Goal: Task Accomplishment & Management: Complete application form

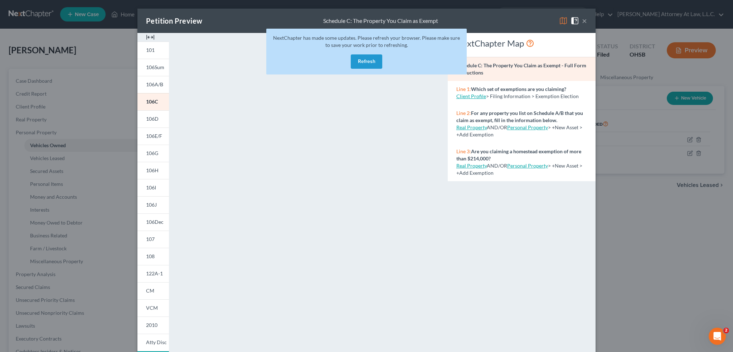
scroll to position [36, 0]
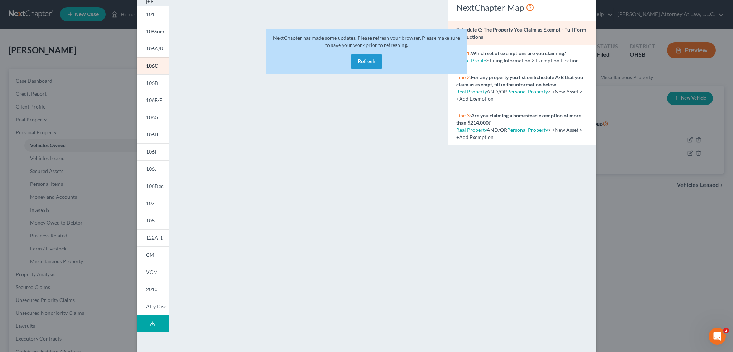
click at [355, 62] on button "Refresh" at bounding box center [366, 61] width 31 height 14
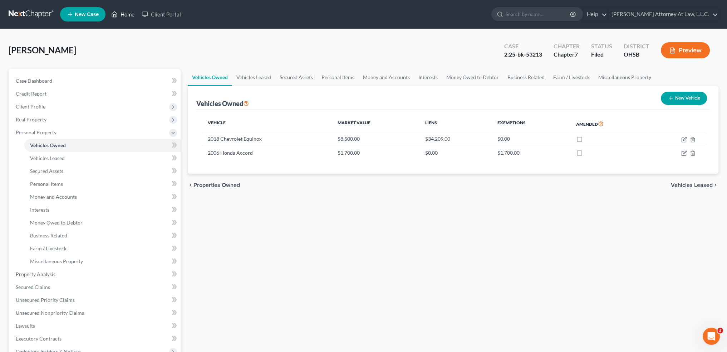
click at [127, 14] on link "Home" at bounding box center [123, 14] width 30 height 13
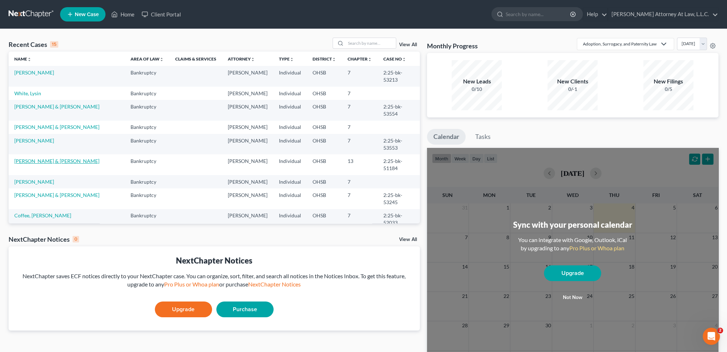
click at [30, 158] on link "[PERSON_NAME] & [PERSON_NAME]" at bounding box center [56, 161] width 85 height 6
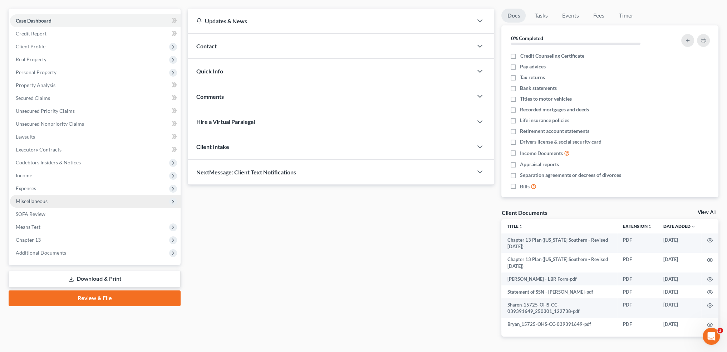
scroll to position [72, 0]
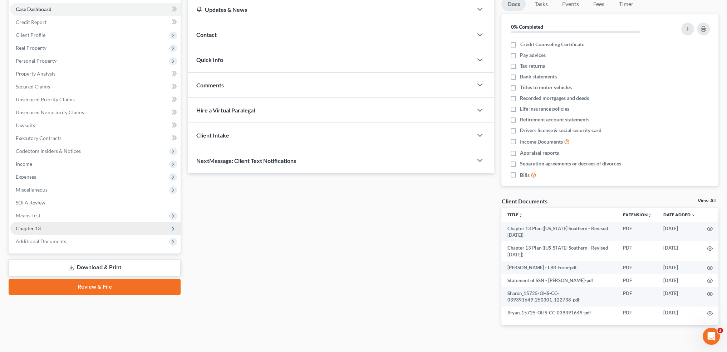
click at [67, 227] on span "Chapter 13" at bounding box center [95, 228] width 171 height 13
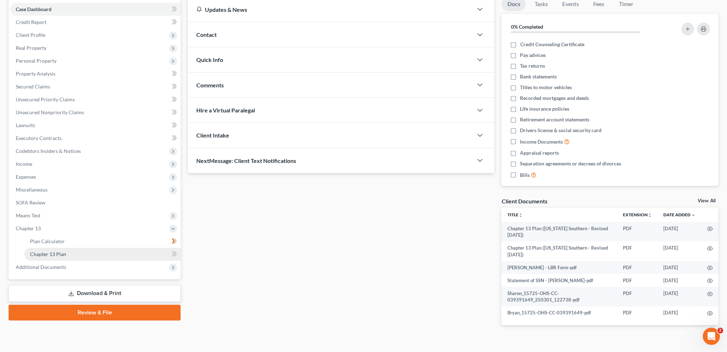
click at [62, 254] on span "Chapter 13 Plan" at bounding box center [48, 254] width 36 height 6
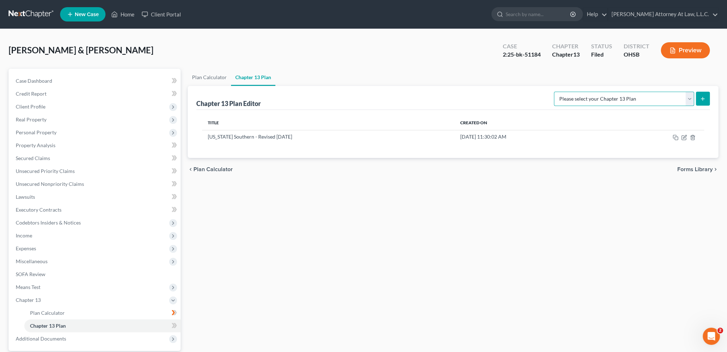
click at [689, 97] on select "Please select your Chapter 13 Plan National Form Plan - Official Form 113 [US_S…" at bounding box center [624, 99] width 140 height 14
click at [684, 137] on icon "button" at bounding box center [684, 138] width 6 height 6
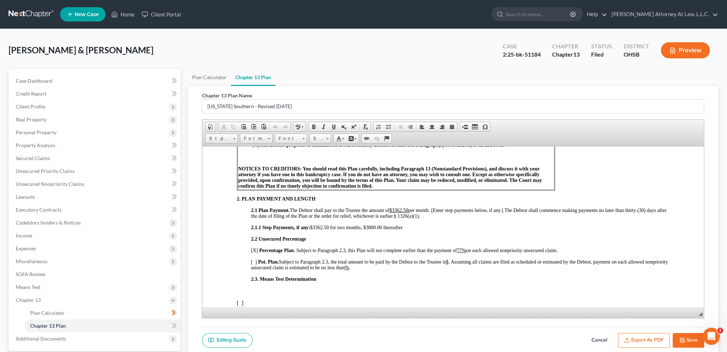
scroll to position [322, 0]
drag, startPoint x: 338, startPoint y: 234, endPoint x: 345, endPoint y: 234, distance: 6.4
click at [345, 229] on span "$3362.50 for two months, $3800.00 thereafter" at bounding box center [356, 225] width 92 height 5
drag, startPoint x: 339, startPoint y: 234, endPoint x: 345, endPoint y: 234, distance: 5.7
click at [345, 229] on span "$3362.50 for six months, $3800.00 thereafter" at bounding box center [355, 225] width 91 height 5
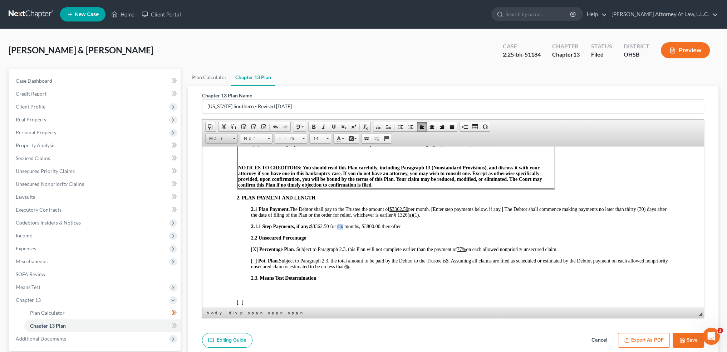
click at [223, 139] on span "Marker" at bounding box center [218, 138] width 25 height 9
click at [216, 200] on span "Marker" at bounding box center [217, 203] width 17 height 6
drag, startPoint x: 338, startPoint y: 234, endPoint x: 344, endPoint y: 234, distance: 5.7
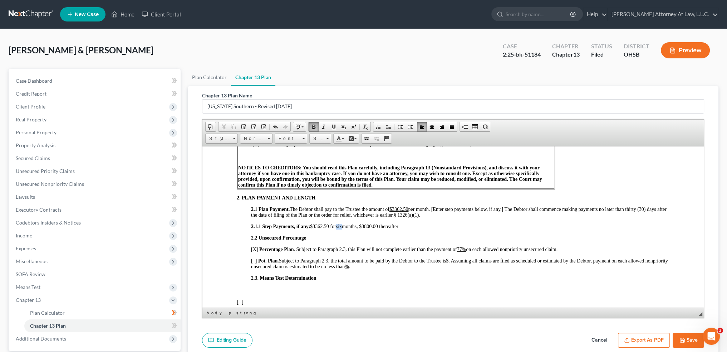
click at [344, 229] on span "2.1.1 Step Payments, if any: $3362.50 for six months, $3800.00 thereafter" at bounding box center [324, 225] width 147 height 5
click at [354, 136] on link "Background Color" at bounding box center [352, 138] width 13 height 9
click at [363, 172] on span "Colors" at bounding box center [363, 172] width 4 height 4
click at [422, 229] on p "2.1.1 Step Payments, if any: $3362.50 for six months, $3800.00 thereafter" at bounding box center [460, 226] width 419 height 6
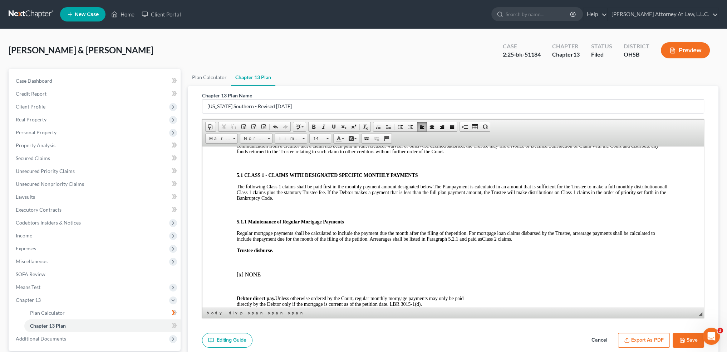
scroll to position [1002, 0]
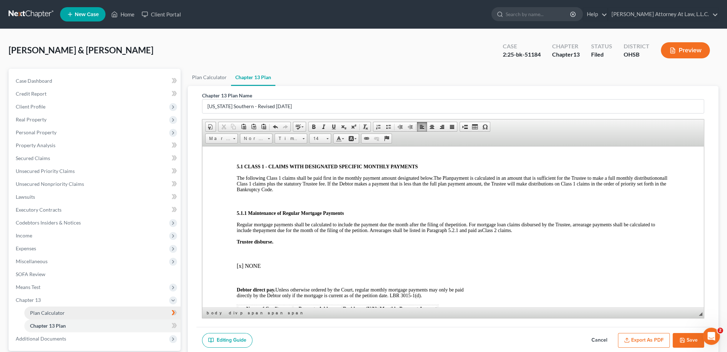
click at [81, 312] on link "Plan Calculator" at bounding box center [102, 312] width 156 height 13
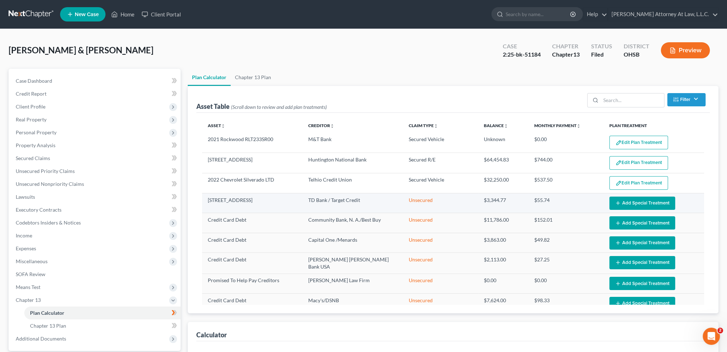
select select "59"
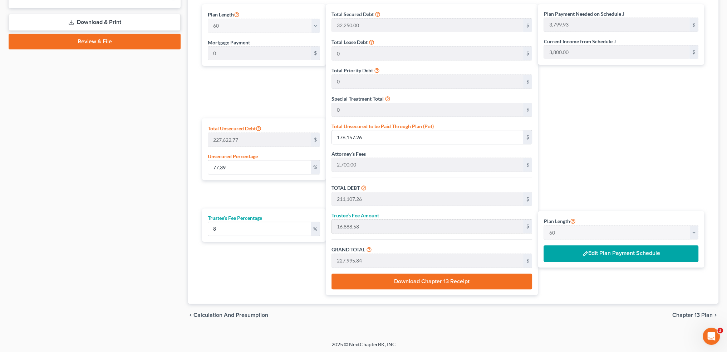
scroll to position [343, 0]
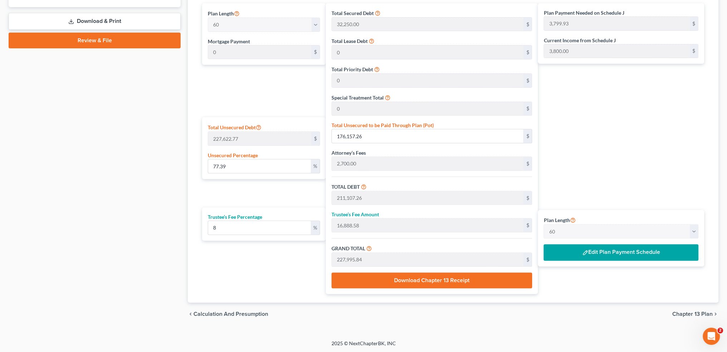
click at [611, 253] on button "Edit Plan Payment Schedule" at bounding box center [621, 252] width 155 height 16
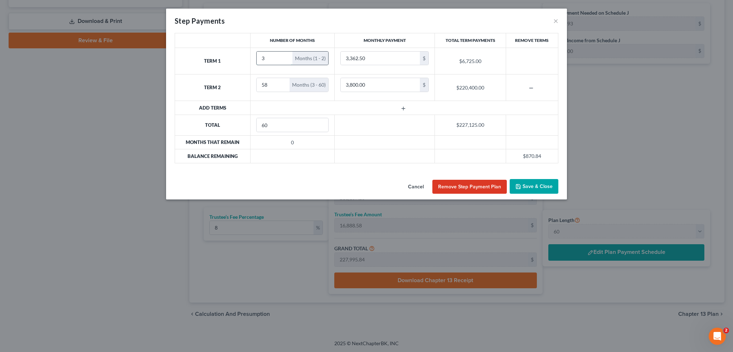
click at [284, 55] on input "3" at bounding box center [274, 59] width 36 height 14
click at [284, 55] on input "4" at bounding box center [274, 59] width 36 height 14
click at [284, 55] on input "5" at bounding box center [274, 59] width 36 height 14
type input "6"
click at [284, 55] on input "6" at bounding box center [274, 59] width 36 height 14
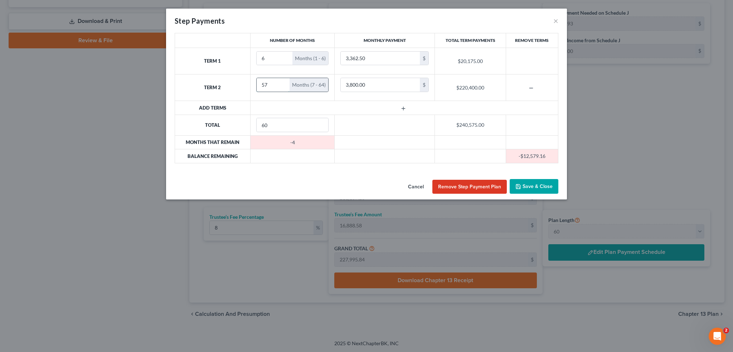
click at [282, 87] on input "57" at bounding box center [272, 85] width 33 height 14
click at [282, 87] on input "56" at bounding box center [272, 85] width 33 height 14
click at [282, 87] on input "55" at bounding box center [272, 85] width 33 height 14
type input "54"
click at [282, 87] on input "54" at bounding box center [272, 85] width 33 height 14
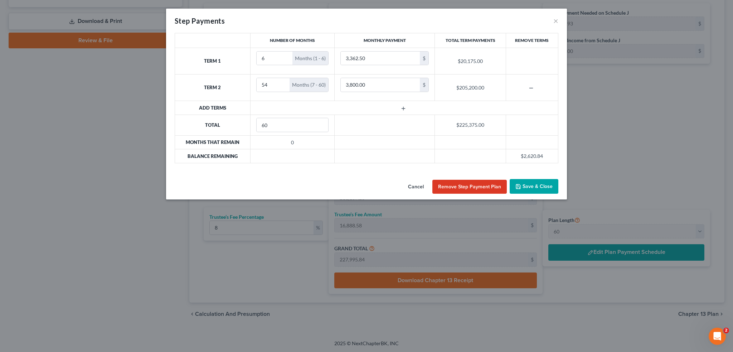
click at [538, 187] on button "Save & Close" at bounding box center [533, 186] width 49 height 15
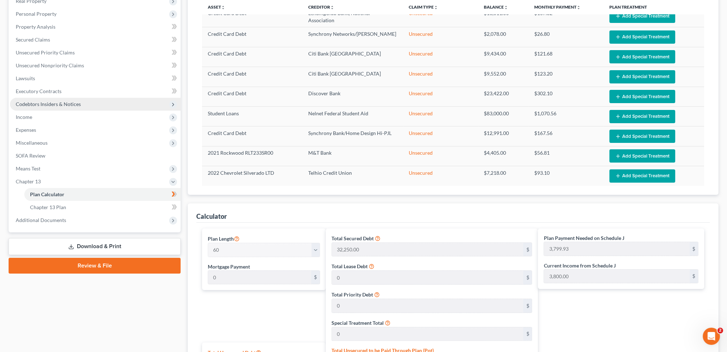
scroll to position [93, 0]
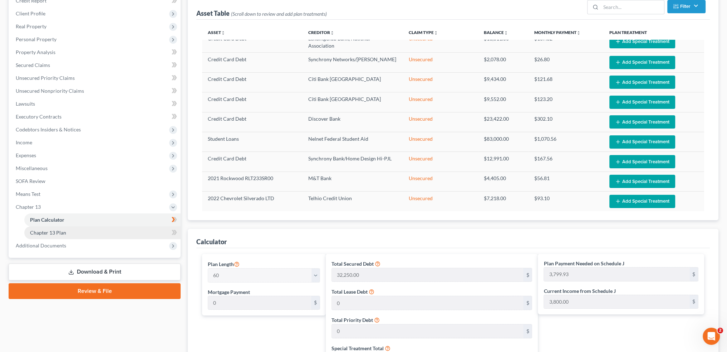
click at [102, 234] on link "Chapter 13 Plan" at bounding box center [102, 232] width 156 height 13
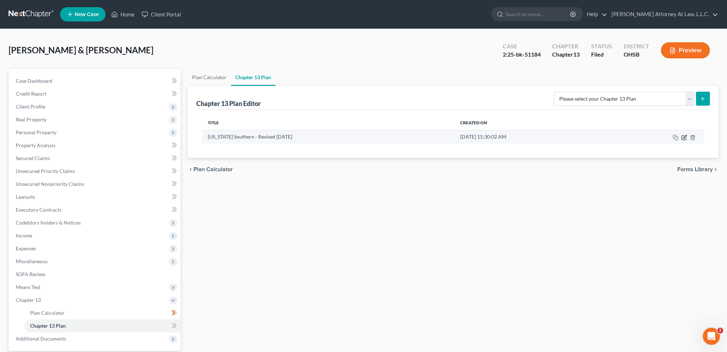
click at [684, 139] on icon "button" at bounding box center [684, 137] width 4 height 4
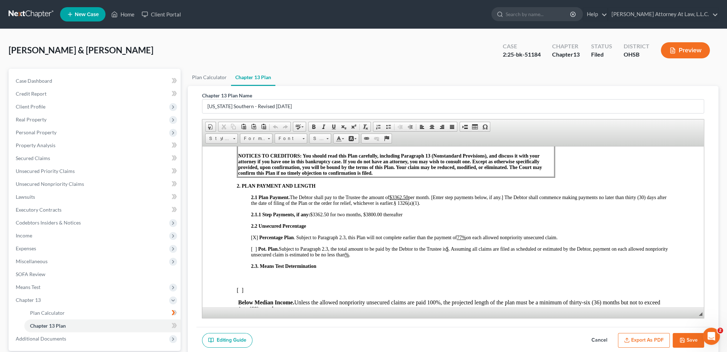
scroll to position [322, 0]
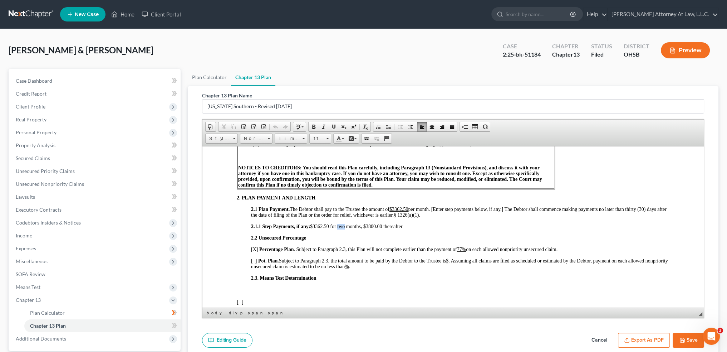
drag, startPoint x: 338, startPoint y: 234, endPoint x: 345, endPoint y: 235, distance: 6.8
click at [345, 229] on span "$3362.50 for two months, $3800.00 thereafter" at bounding box center [356, 225] width 92 height 5
drag, startPoint x: 338, startPoint y: 233, endPoint x: 345, endPoint y: 233, distance: 6.4
click at [345, 229] on span "$3362.50 for six months, $3800.00 thereafter" at bounding box center [355, 225] width 91 height 5
click at [355, 138] on span at bounding box center [356, 138] width 2 height 1
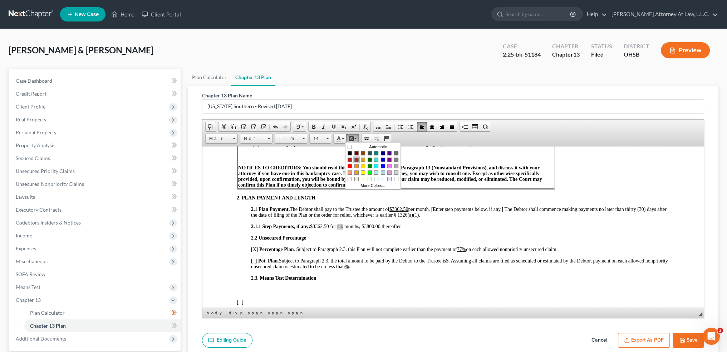
scroll to position [0, 0]
click at [361, 171] on span "Colors" at bounding box center [363, 172] width 4 height 4
click at [427, 240] on p "2.2 Unsecured Percentage" at bounding box center [460, 238] width 419 height 6
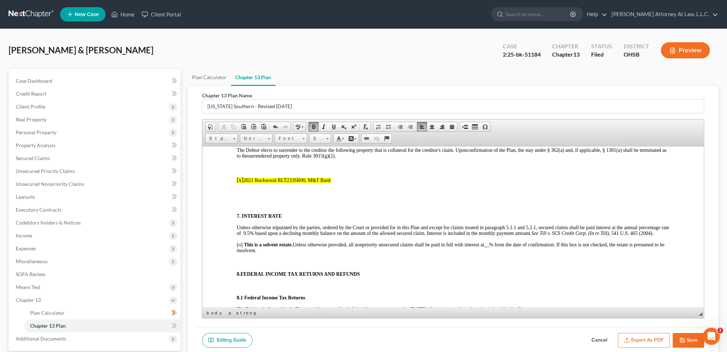
scroll to position [2719, 0]
drag, startPoint x: 236, startPoint y: 229, endPoint x: 333, endPoint y: 229, distance: 96.9
click at [333, 182] on p "[x] 2021 Rockwood RLT233SR00, M&T Bank" at bounding box center [453, 179] width 433 height 6
click at [354, 138] on link "Background Color" at bounding box center [352, 138] width 13 height 9
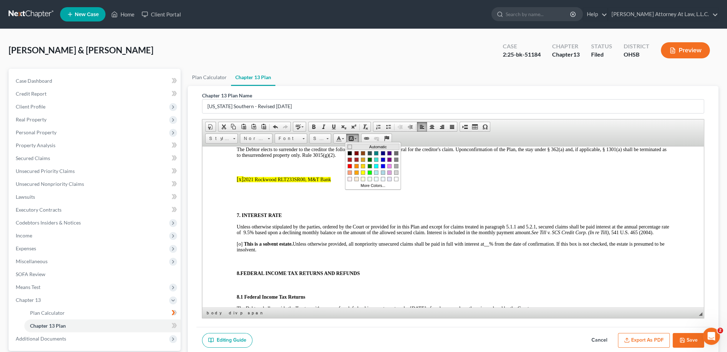
click at [349, 145] on span "Colors" at bounding box center [350, 146] width 4 height 4
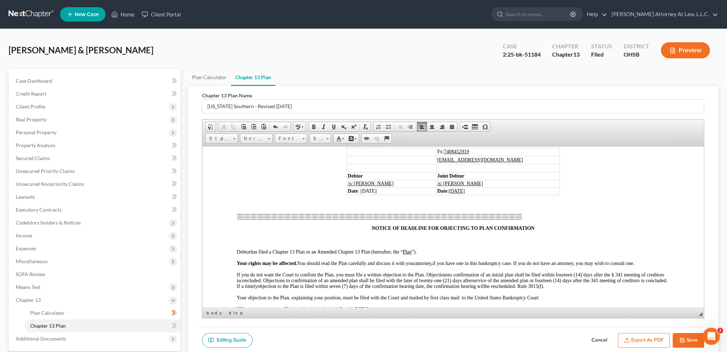
scroll to position [3506, 0]
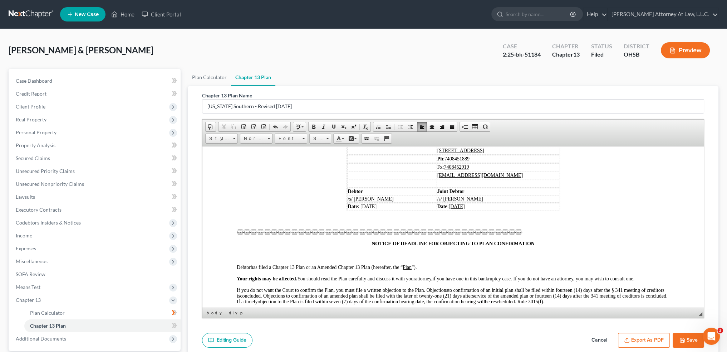
drag, startPoint x: 358, startPoint y: 190, endPoint x: 380, endPoint y: 191, distance: 22.2
click at [375, 128] on u "[DATE]" at bounding box center [367, 125] width 16 height 5
drag, startPoint x: 359, startPoint y: 272, endPoint x: 382, endPoint y: 270, distance: 23.3
click at [382, 210] on td "Date : [DATE]" at bounding box center [391, 205] width 89 height 7
drag, startPoint x: 429, startPoint y: 271, endPoint x: 452, endPoint y: 271, distance: 22.9
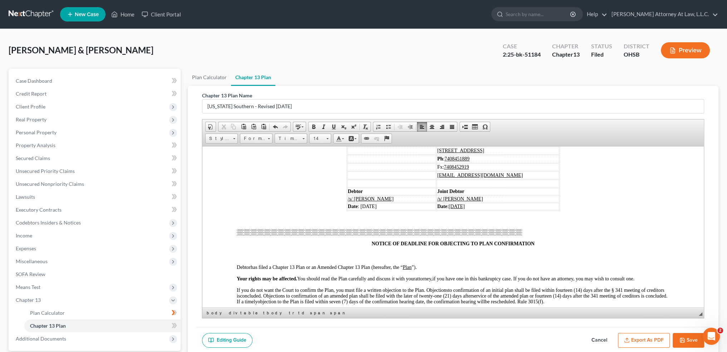
click at [452, 210] on td "Date : [DATE]" at bounding box center [498, 205] width 123 height 7
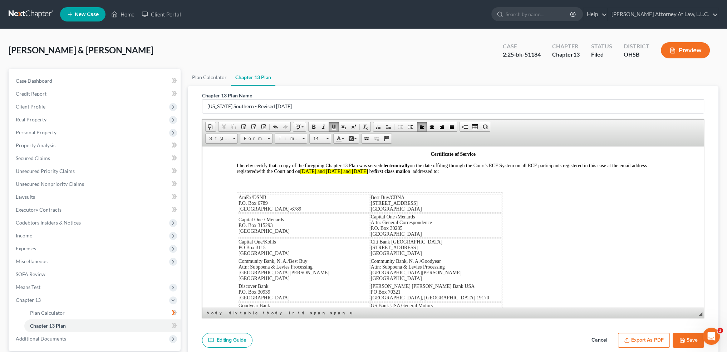
scroll to position [3828, 0]
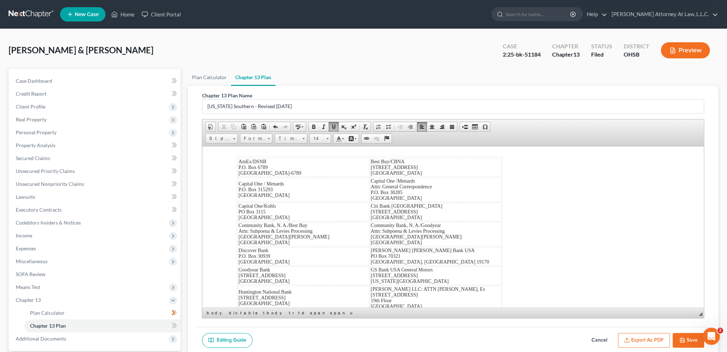
drag, startPoint x: 420, startPoint y: 204, endPoint x: 421, endPoint y: 208, distance: 4.0
click at [369, 138] on span "with the Court and on [DATE] and [DATE] and [DATE]" at bounding box center [312, 134] width 113 height 5
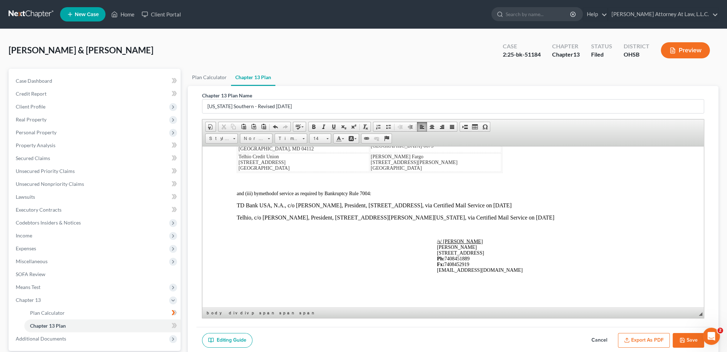
scroll to position [4330, 0]
click at [687, 341] on button "Save" at bounding box center [688, 340] width 31 height 15
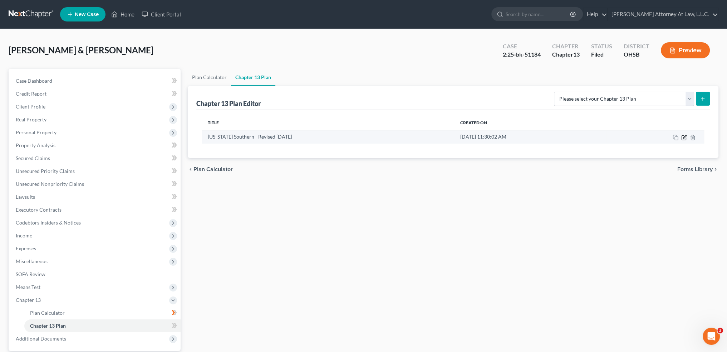
click at [684, 137] on icon "button" at bounding box center [684, 136] width 3 height 3
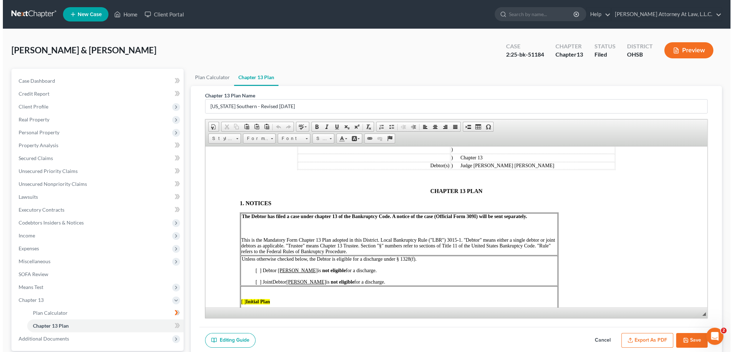
scroll to position [72, 0]
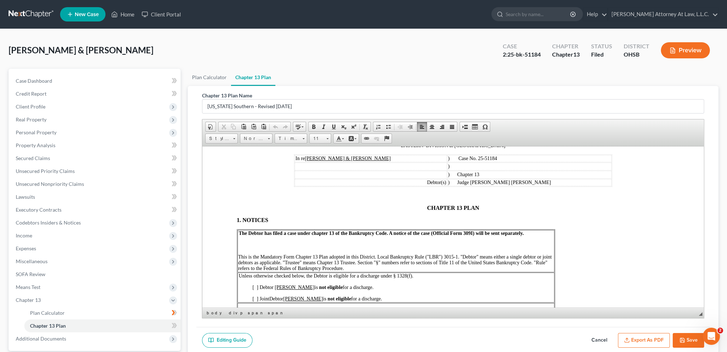
click at [424, 209] on p "CHAPTER 13 PLAN" at bounding box center [453, 207] width 433 height 6
click at [509, 213] on div "MANDATORY FORM PLAN (Revised [DATE]) UNITED STATES BANKRUPTCY COURT SOUTHERN DI…" at bounding box center [453, 294] width 433 height 371
click at [682, 48] on button "Preview" at bounding box center [685, 50] width 49 height 16
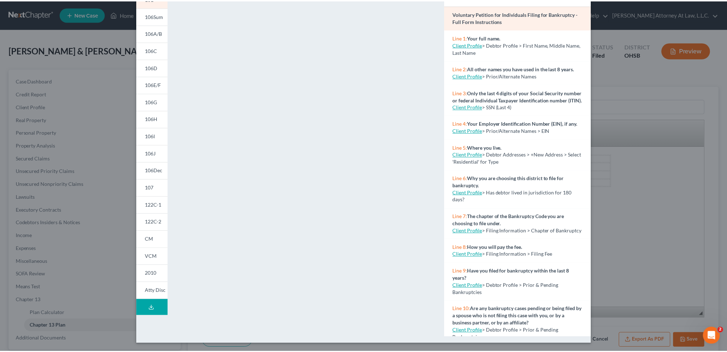
scroll to position [0, 0]
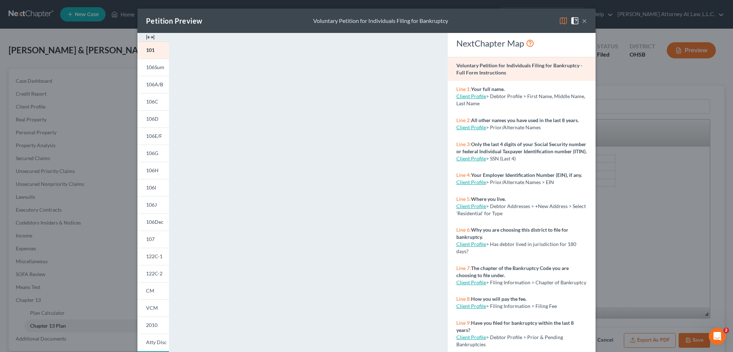
click at [582, 21] on button "×" at bounding box center [584, 20] width 5 height 9
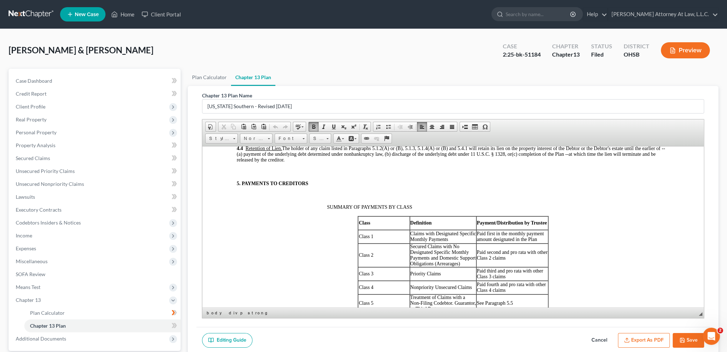
scroll to position [894, 0]
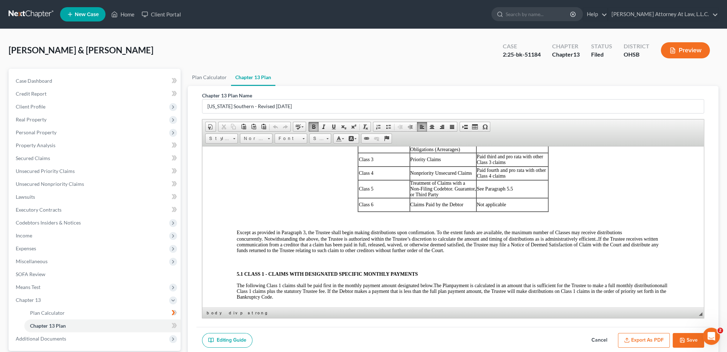
click at [631, 338] on button "Export as PDF" at bounding box center [644, 340] width 52 height 15
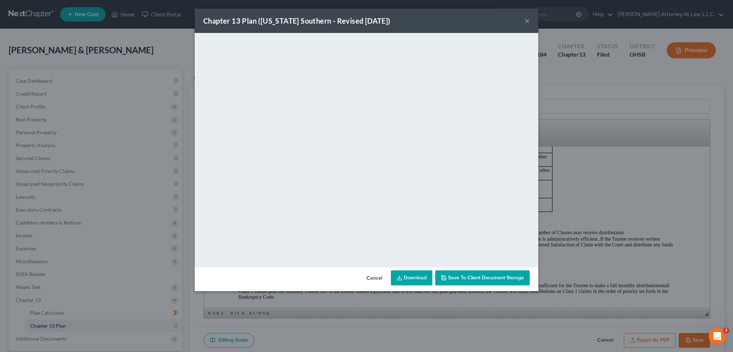
click at [401, 276] on icon at bounding box center [399, 278] width 6 height 6
click at [527, 21] on button "×" at bounding box center [526, 20] width 5 height 9
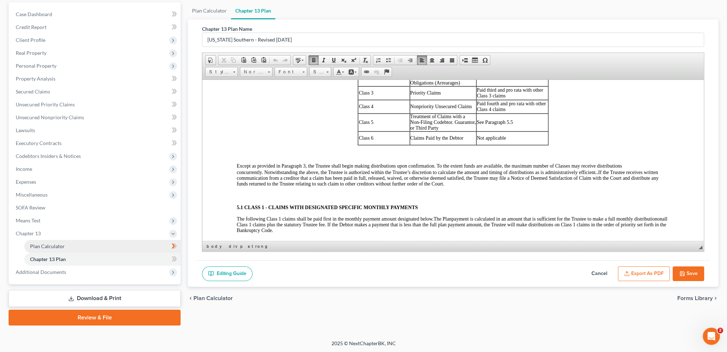
click at [56, 246] on span "Plan Calculator" at bounding box center [47, 246] width 35 height 6
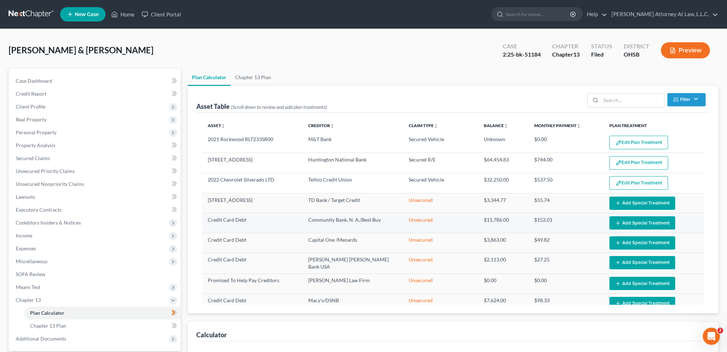
select select "59"
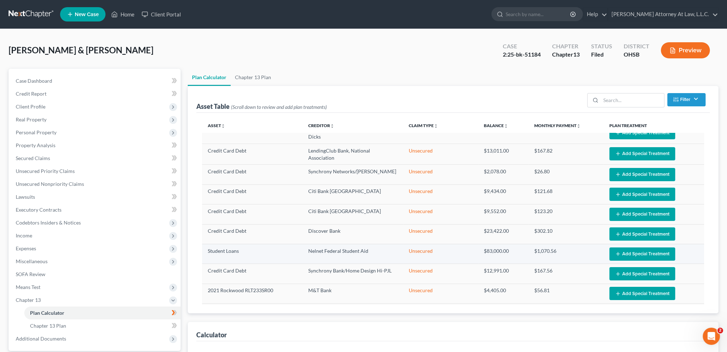
select select "59"
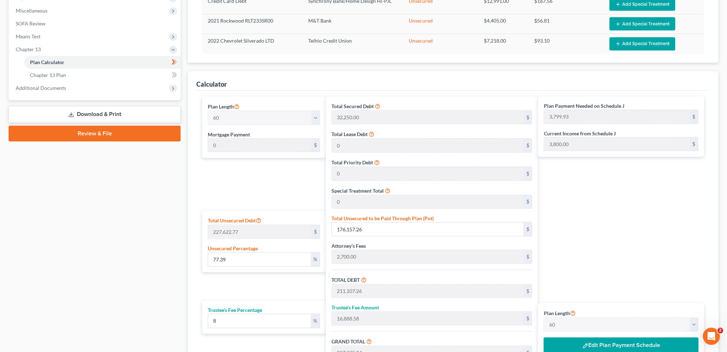
scroll to position [343, 0]
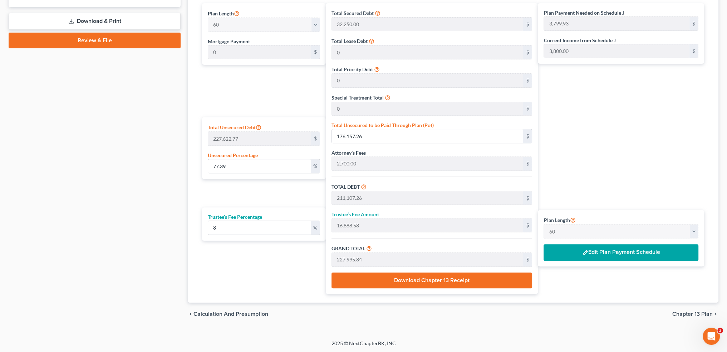
click at [606, 252] on button "Edit Plan Payment Schedule" at bounding box center [621, 252] width 155 height 16
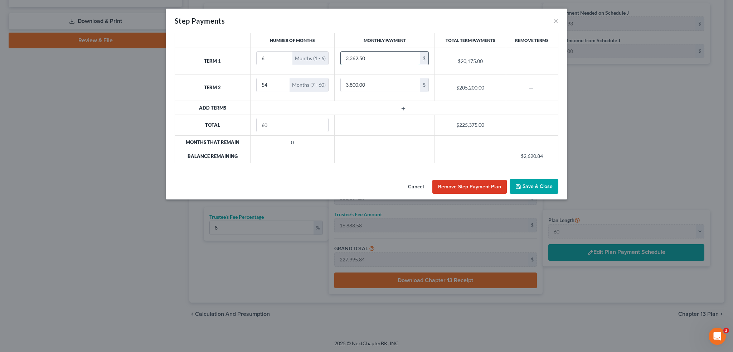
click at [378, 55] on input "3,362.50" at bounding box center [380, 59] width 79 height 14
type input "3,250.00"
click at [524, 183] on button "Save & Close" at bounding box center [533, 186] width 49 height 15
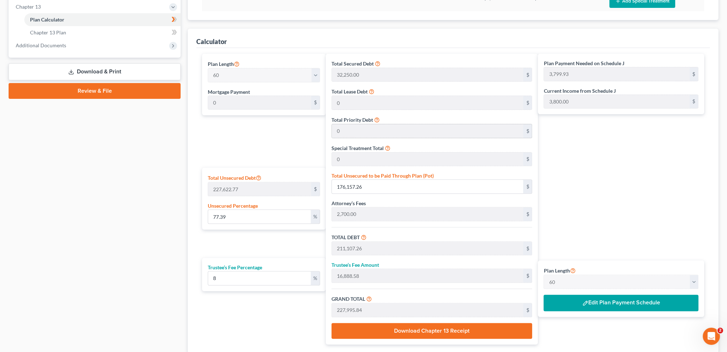
scroll to position [165, 0]
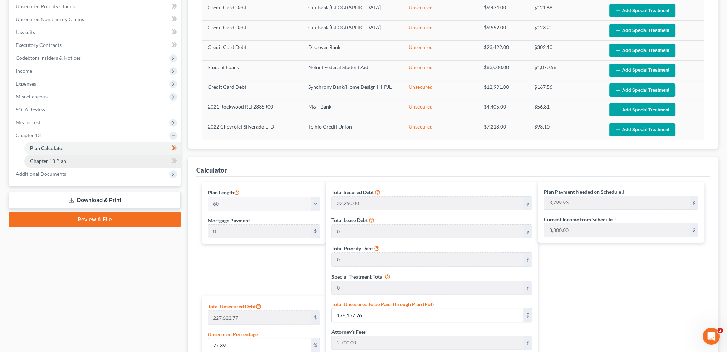
click at [58, 161] on span "Chapter 13 Plan" at bounding box center [48, 161] width 36 height 6
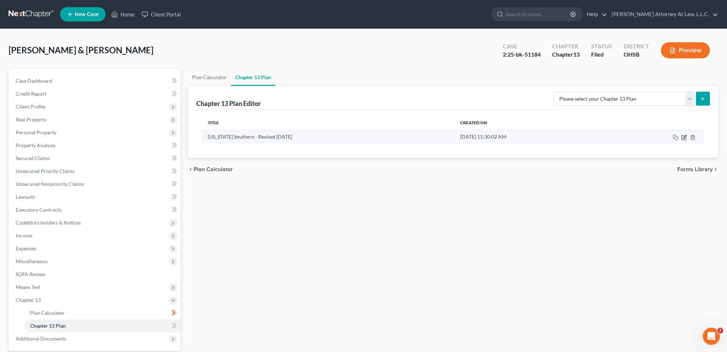
click at [685, 136] on icon "button" at bounding box center [684, 138] width 6 height 6
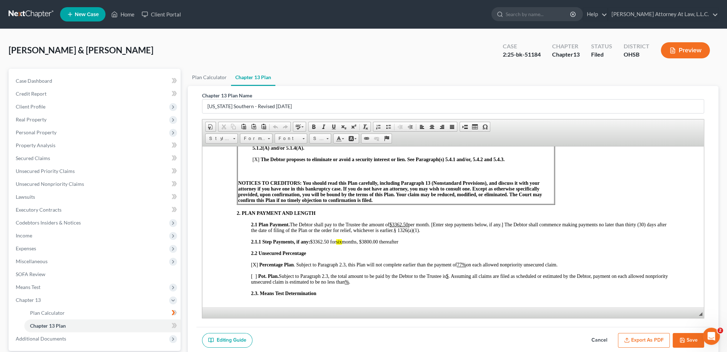
scroll to position [322, 0]
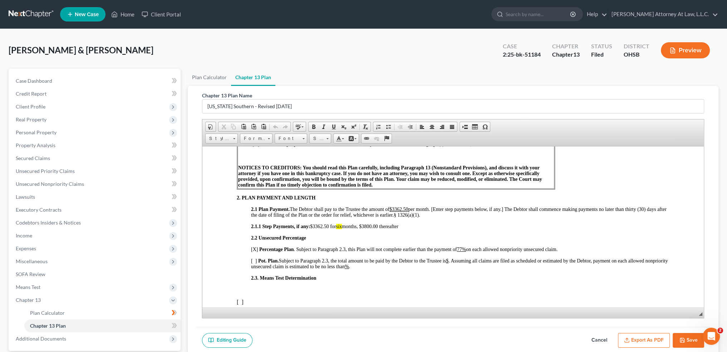
click at [319, 229] on span "$3362.50 for six months, $3800.00 thereafter" at bounding box center [354, 225] width 88 height 5
drag, startPoint x: 311, startPoint y: 233, endPoint x: 338, endPoint y: 235, distance: 27.2
click at [338, 229] on span "$3250.00 for six months, $3800.00 thereafter" at bounding box center [353, 225] width 87 height 5
click at [353, 138] on link "Background Color" at bounding box center [352, 138] width 13 height 9
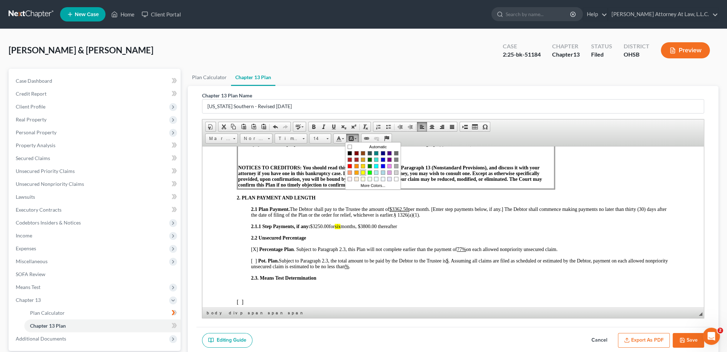
drag, startPoint x: 363, startPoint y: 171, endPoint x: 511, endPoint y: 174, distance: 147.4
click at [363, 171] on span "Colors" at bounding box center [363, 172] width 4 height 4
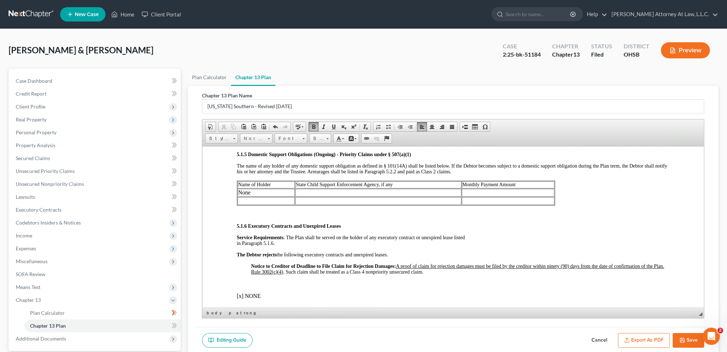
scroll to position [1610, 0]
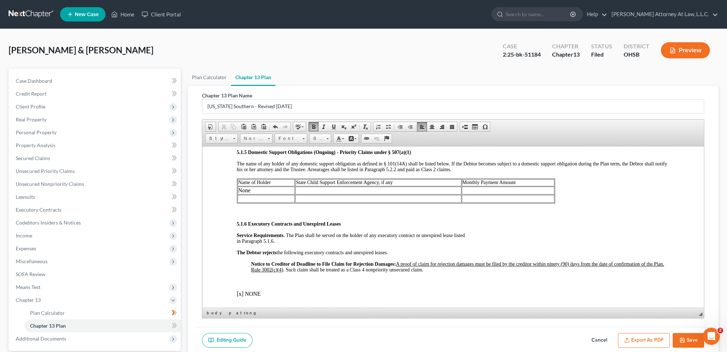
click at [683, 340] on polyline "button" at bounding box center [682, 341] width 3 height 2
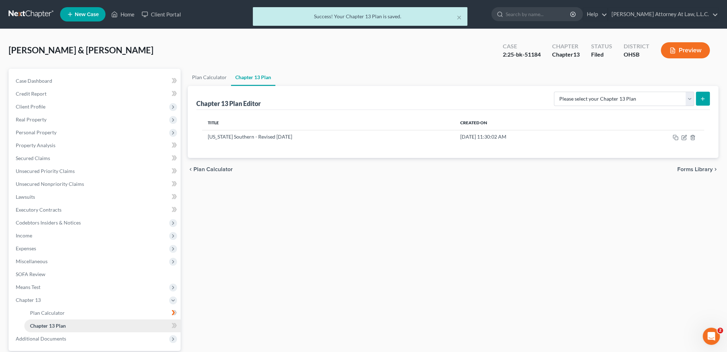
click at [146, 325] on link "Chapter 13 Plan" at bounding box center [102, 325] width 156 height 13
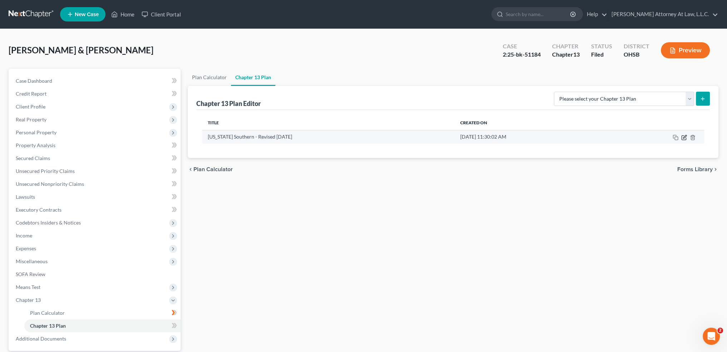
click at [684, 135] on icon "button" at bounding box center [684, 138] width 6 height 6
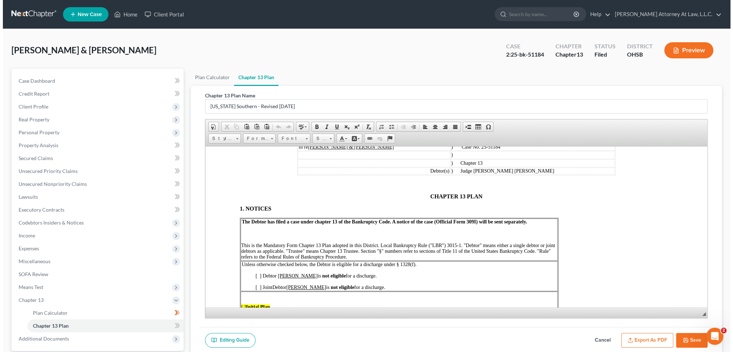
scroll to position [143, 0]
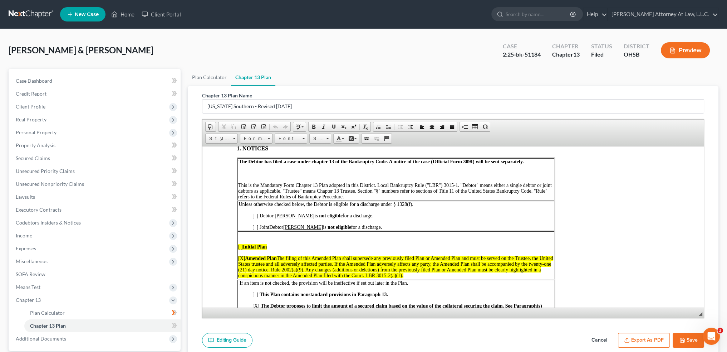
click at [654, 339] on button "Export as PDF" at bounding box center [644, 340] width 52 height 15
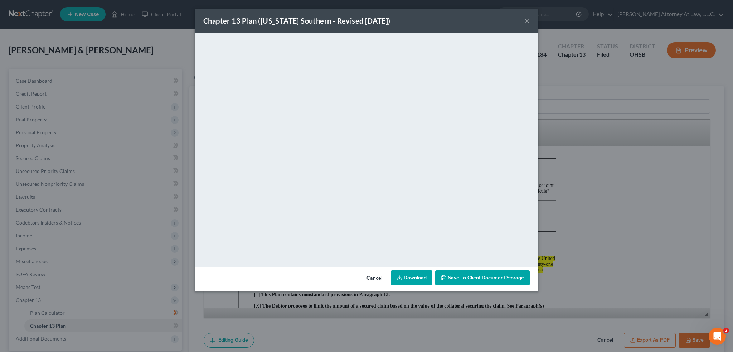
click at [409, 281] on link "Download" at bounding box center [411, 277] width 41 height 15
click at [527, 21] on button "×" at bounding box center [526, 20] width 5 height 9
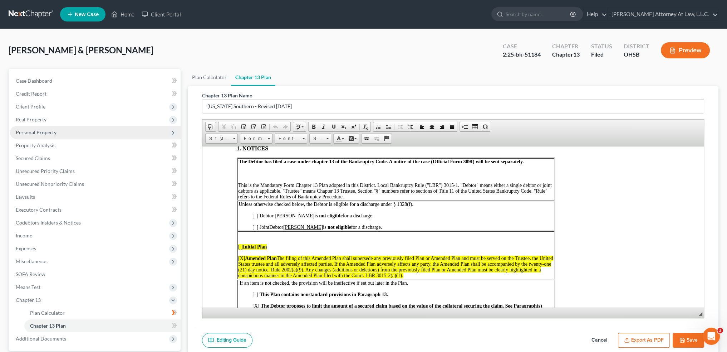
click at [30, 133] on span "Personal Property" at bounding box center [36, 132] width 41 height 6
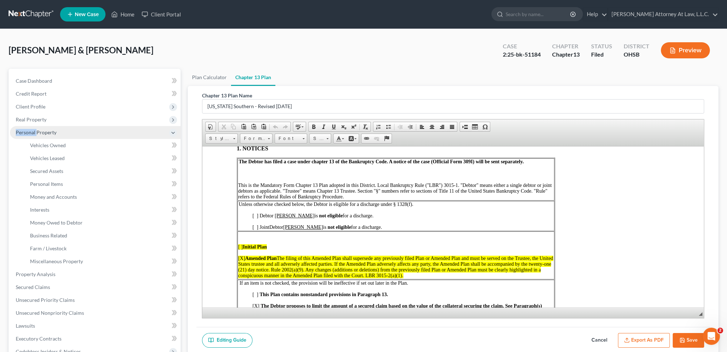
click at [30, 133] on span "Personal Property" at bounding box center [36, 132] width 41 height 6
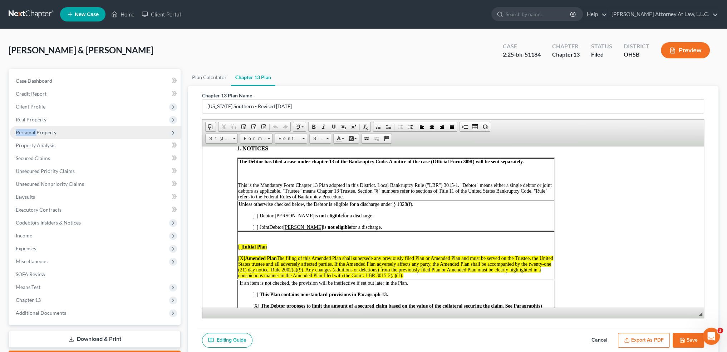
click at [30, 133] on span "Personal Property" at bounding box center [36, 132] width 41 height 6
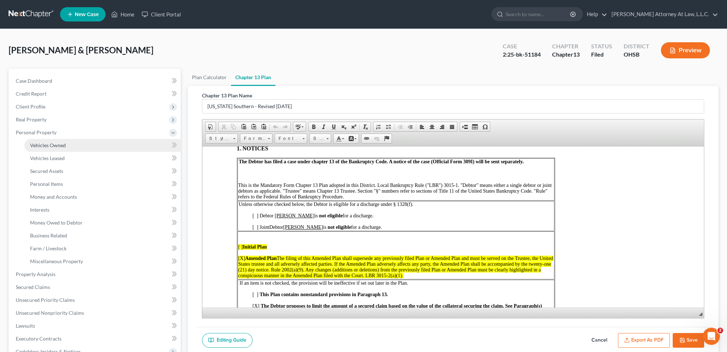
click at [42, 147] on span "Vehicles Owned" at bounding box center [48, 145] width 36 height 6
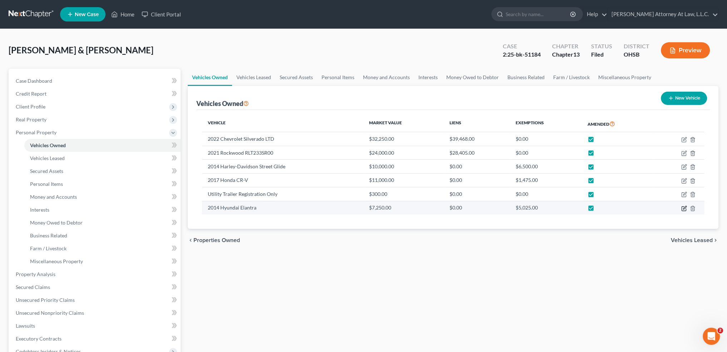
click at [683, 209] on icon "button" at bounding box center [684, 208] width 6 height 6
select select "0"
select select "12"
select select "2"
select select "0"
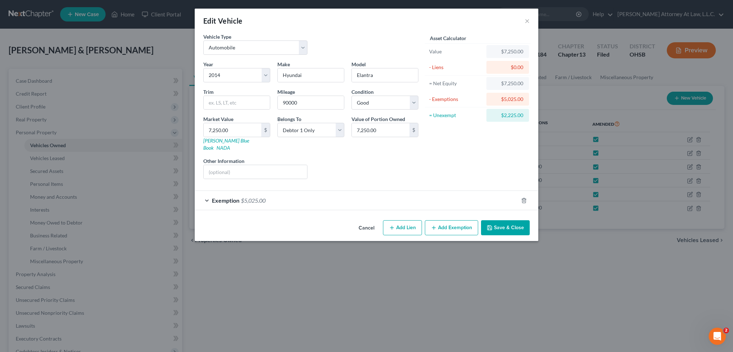
click at [250, 197] on span "$5,025.00" at bounding box center [253, 200] width 25 height 7
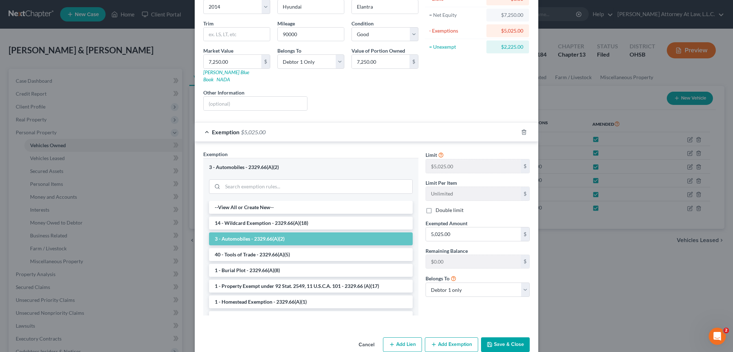
scroll to position [72, 0]
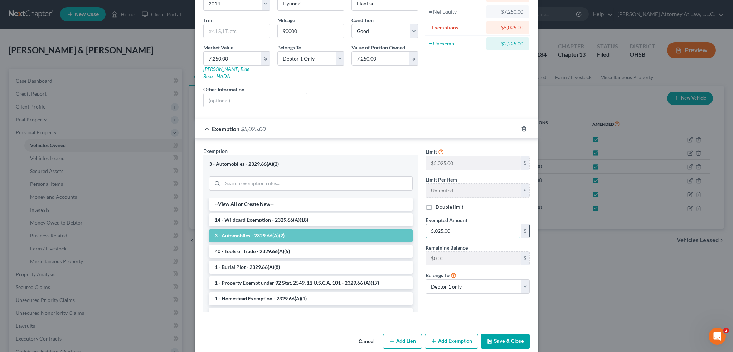
click at [456, 224] on input "5,025.00" at bounding box center [473, 231] width 95 height 14
type input "4,450"
click at [505, 335] on button "Save & Close" at bounding box center [505, 341] width 49 height 15
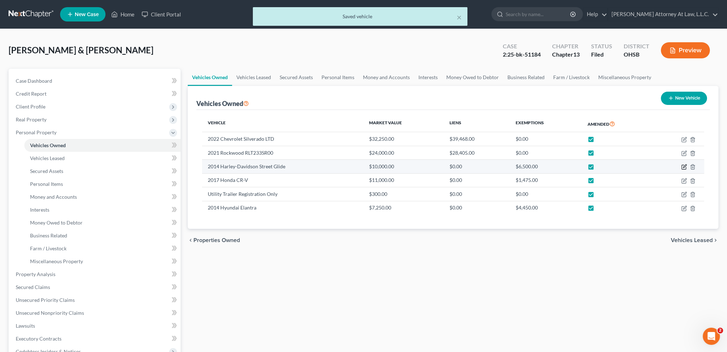
click at [683, 166] on icon "button" at bounding box center [684, 167] width 6 height 6
select select "7"
select select "12"
select select "2"
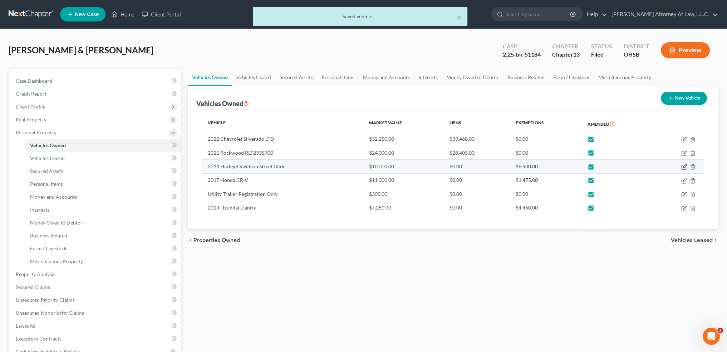
select select "1"
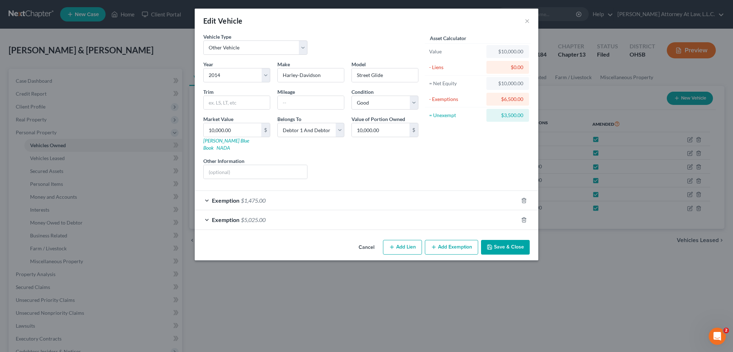
click at [292, 210] on div "Exemption $5,025.00" at bounding box center [356, 219] width 323 height 19
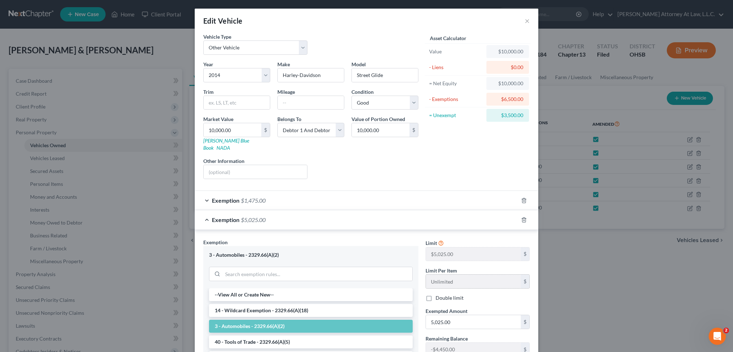
scroll to position [36, 0]
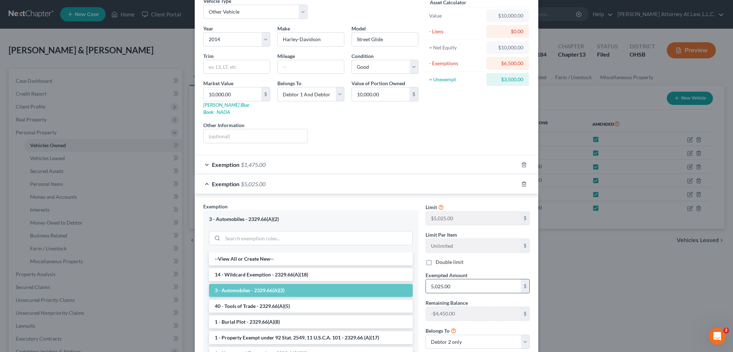
click at [452, 279] on input "5,025.00" at bounding box center [473, 286] width 95 height 14
type input "4,450"
click at [435, 258] on label "Double limit" at bounding box center [449, 261] width 28 height 7
click at [438, 258] on input "Double limit" at bounding box center [440, 260] width 5 height 5
checkbox input "true"
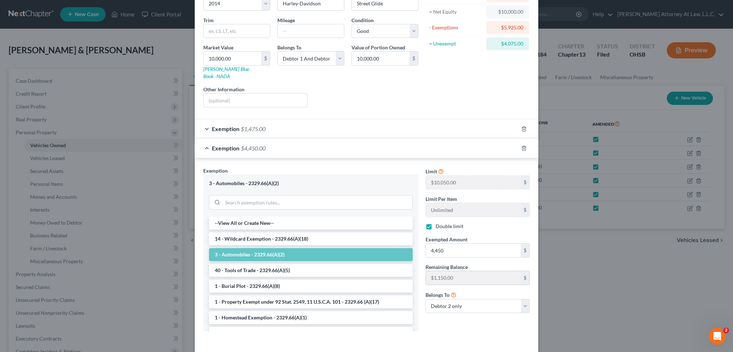
scroll to position [93, 0]
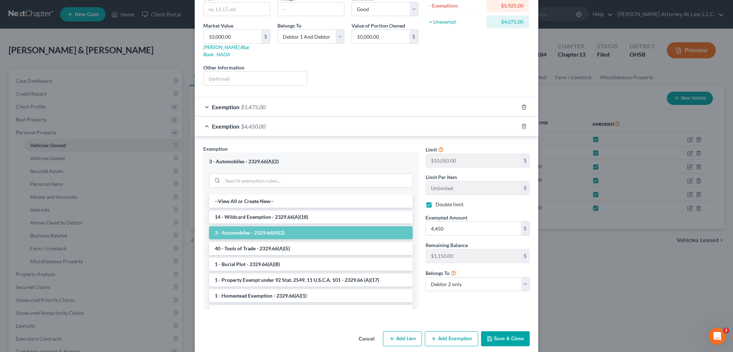
click at [497, 331] on button "Save & Close" at bounding box center [505, 338] width 49 height 15
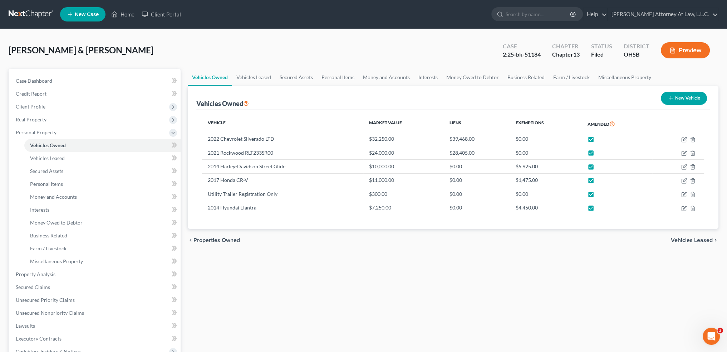
click at [689, 48] on button "Preview" at bounding box center [685, 50] width 49 height 16
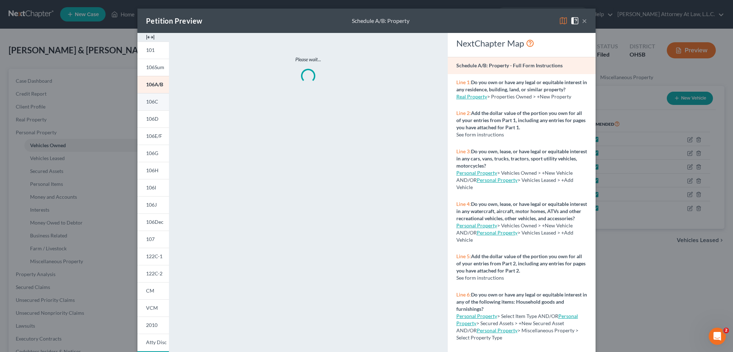
click at [148, 103] on span "106C" at bounding box center [152, 101] width 12 height 6
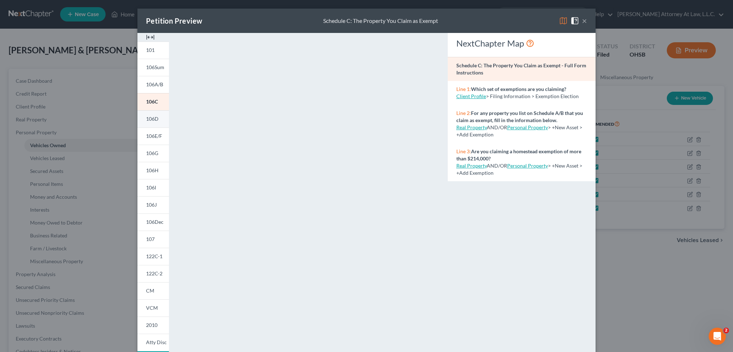
click at [151, 118] on span "106D" at bounding box center [152, 119] width 13 height 6
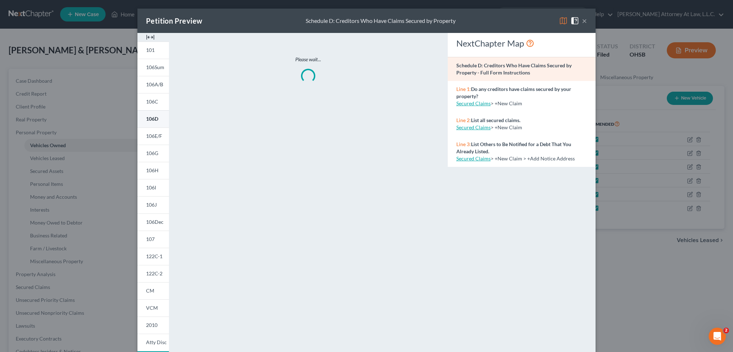
click at [151, 118] on span "106D" at bounding box center [152, 119] width 12 height 6
click at [151, 103] on span "106C" at bounding box center [152, 101] width 12 height 6
